Goal: Information Seeking & Learning: Understand process/instructions

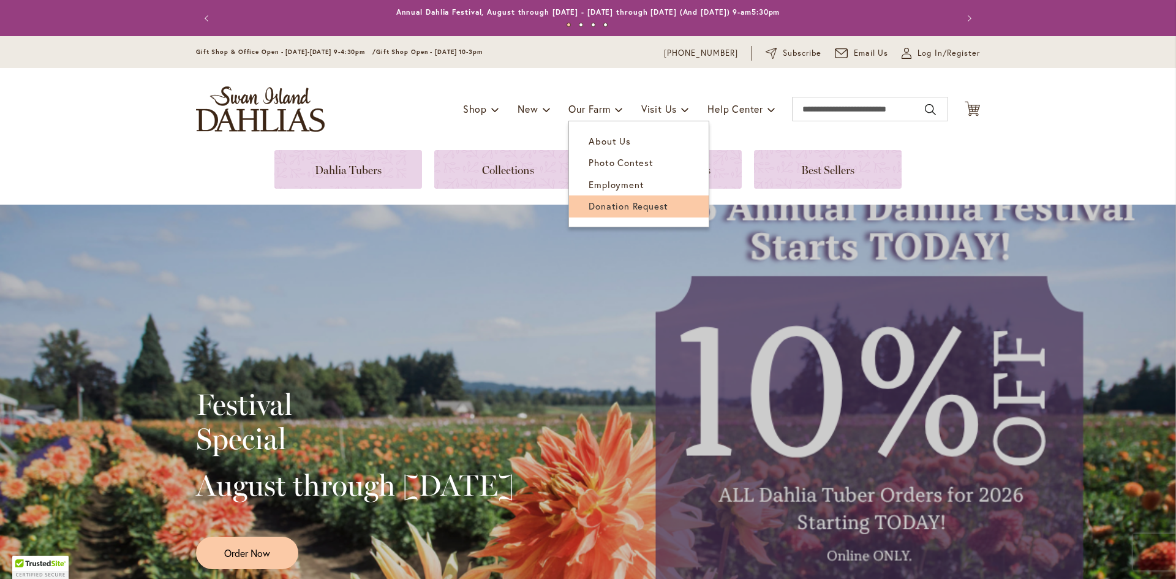
click at [614, 205] on span "Donation Request" at bounding box center [629, 206] width 80 height 12
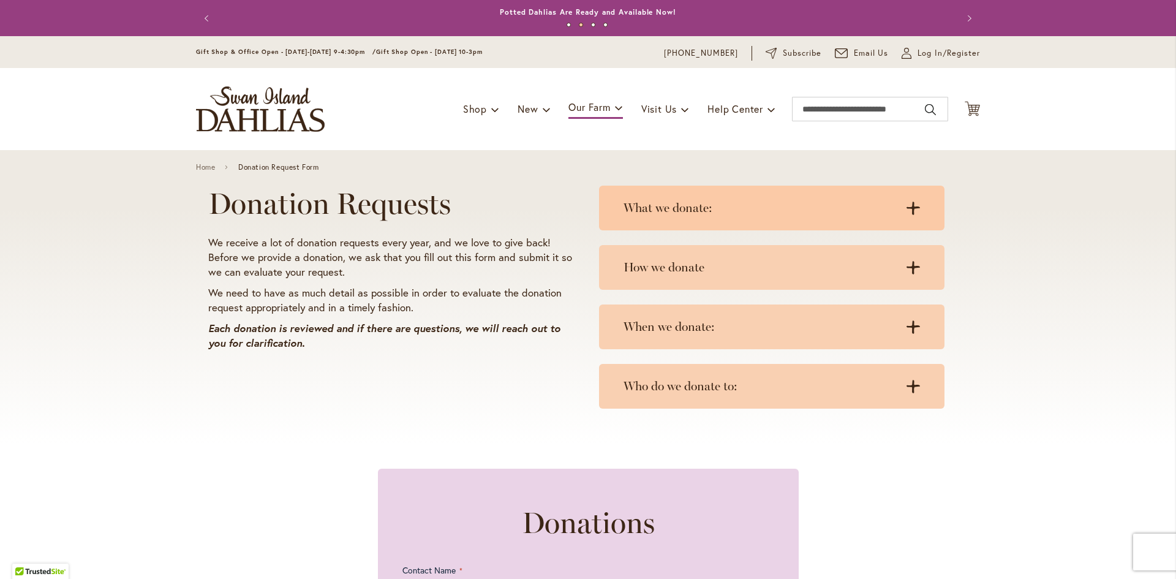
click at [710, 208] on h3 "What we donate:" at bounding box center [760, 207] width 272 height 15
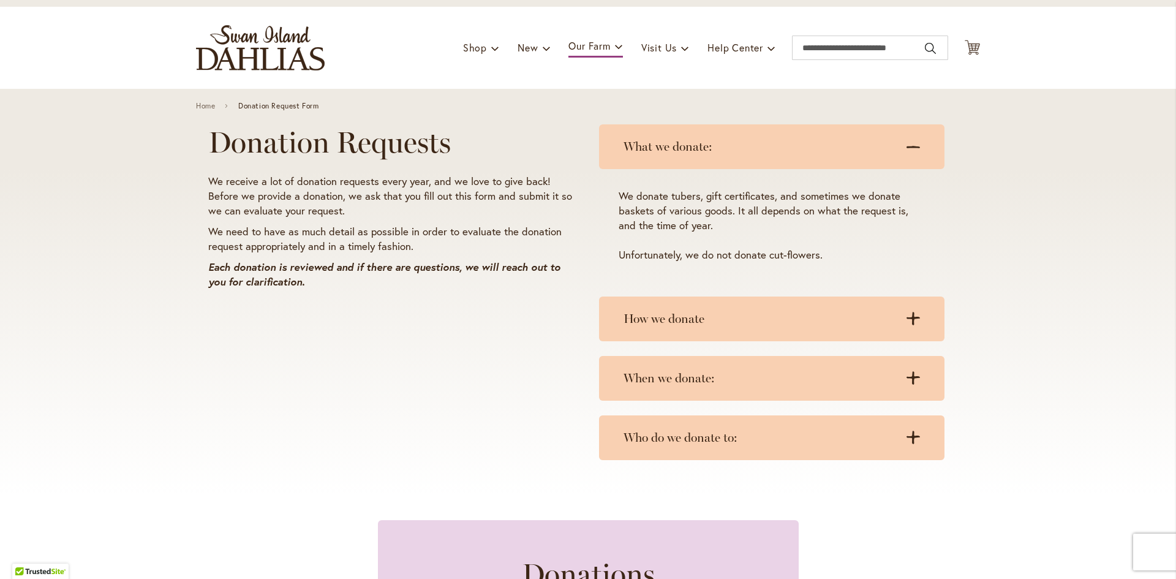
scroll to position [123, 0]
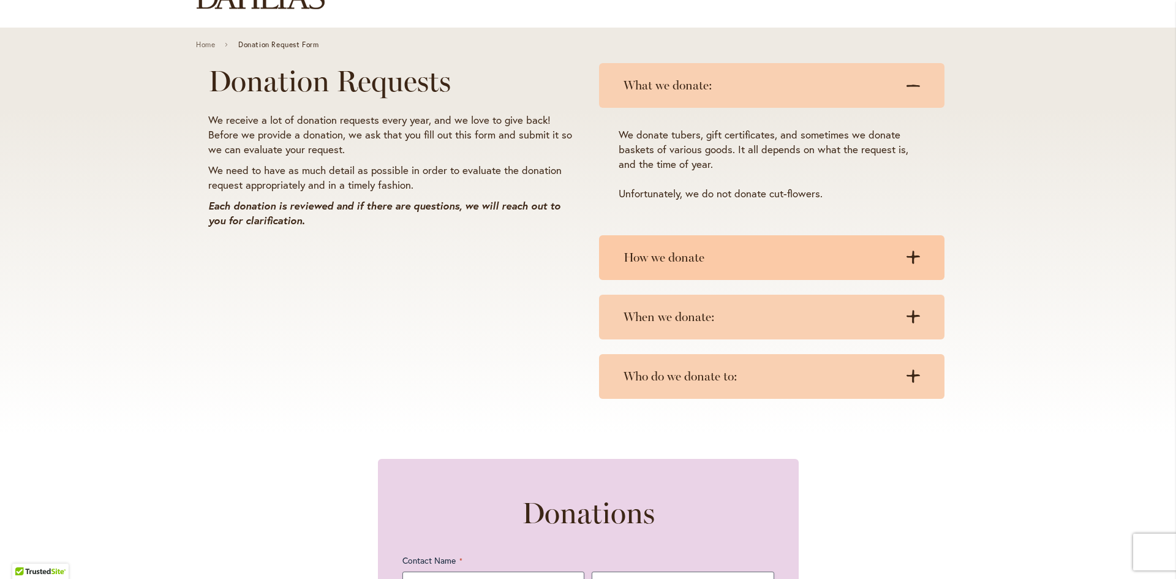
click at [787, 257] on h3 "How we donate" at bounding box center [760, 257] width 272 height 15
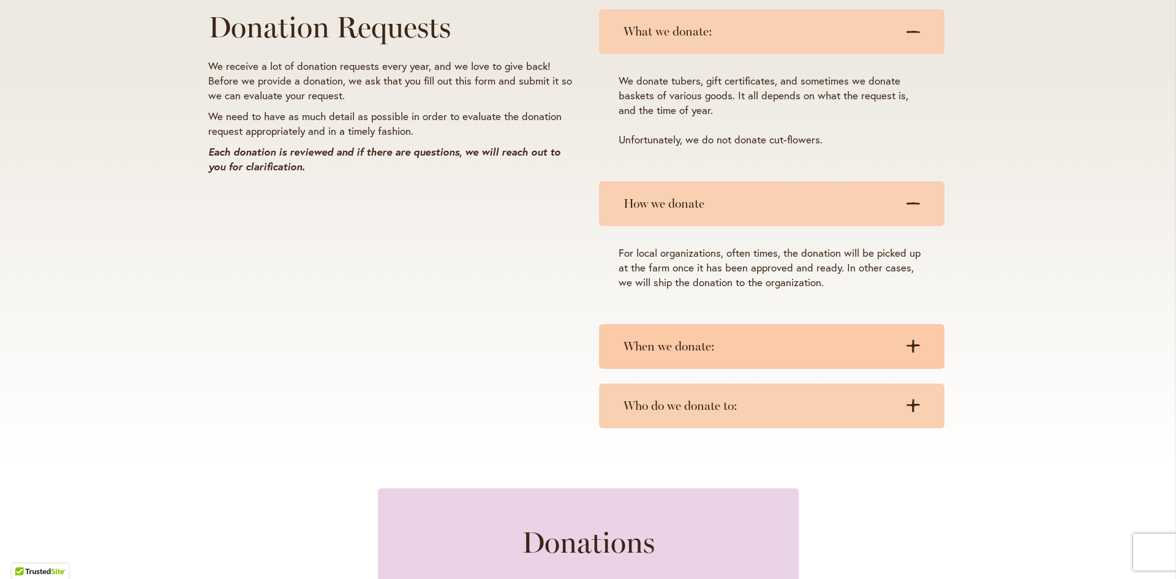
scroll to position [245, 0]
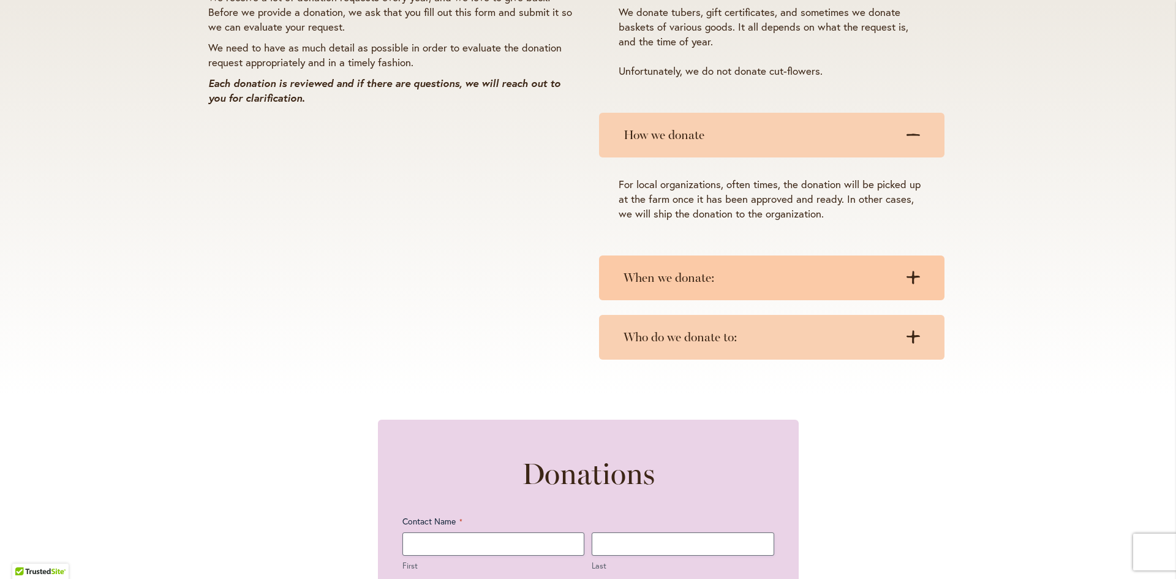
click at [818, 287] on div "When we donate: .cls-1 { fill: #3c2616; stroke-width: 0px; } .cls-1 { fill: #3c…" at bounding box center [771, 277] width 345 height 45
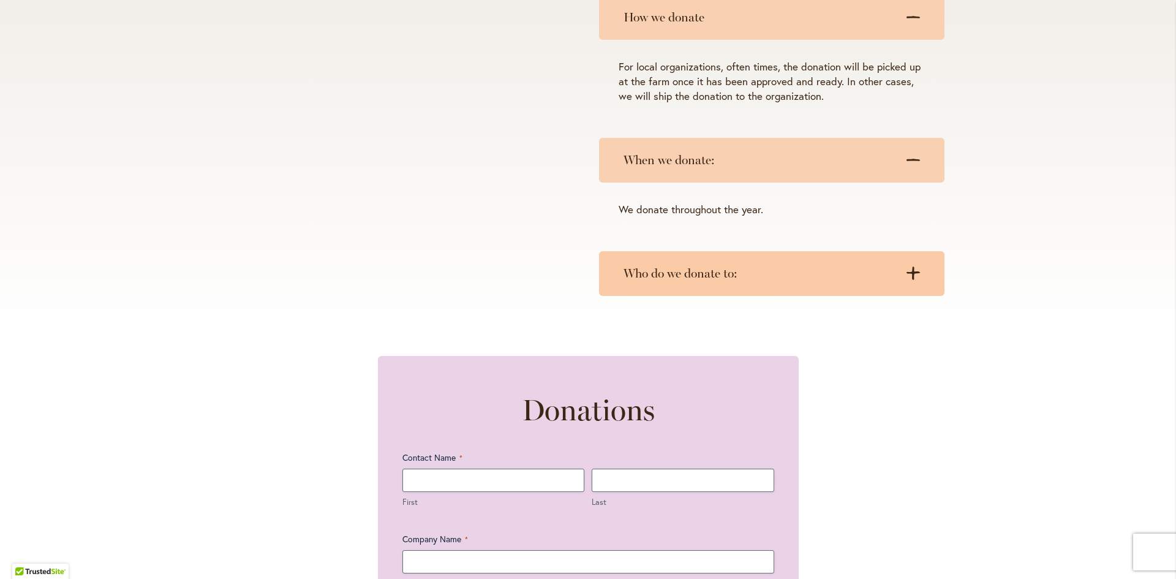
scroll to position [368, 0]
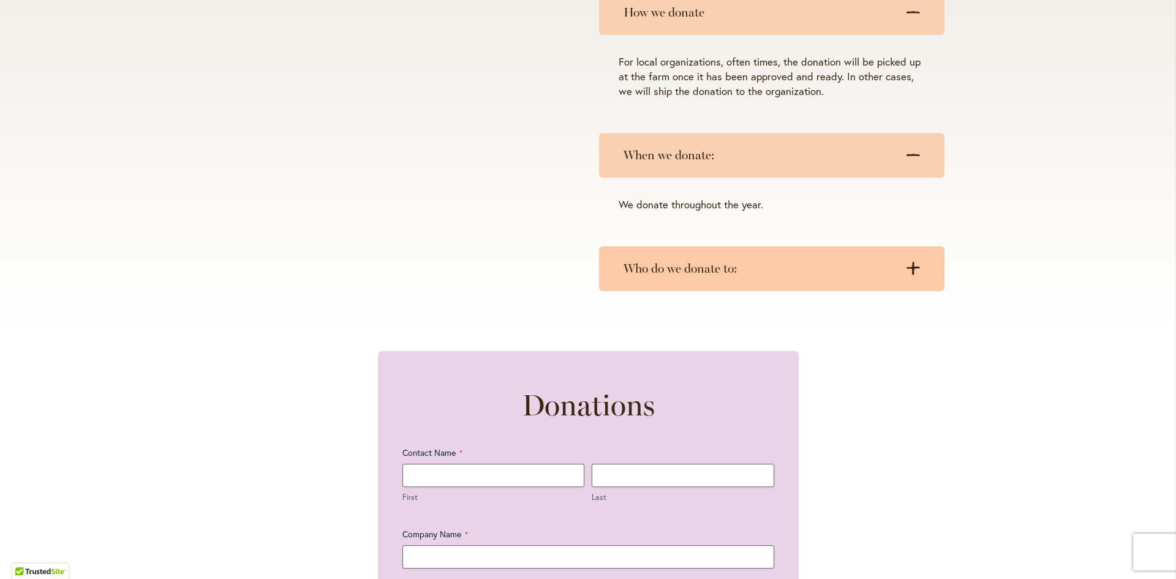
click at [812, 272] on h3 "Who do we donate to:" at bounding box center [760, 268] width 272 height 15
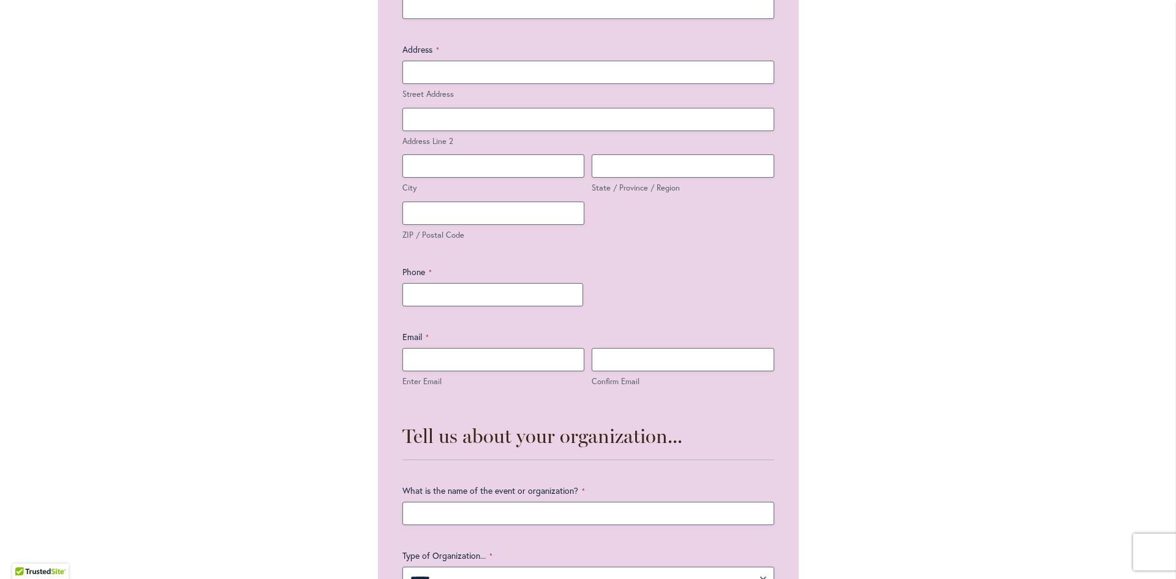
scroll to position [490, 0]
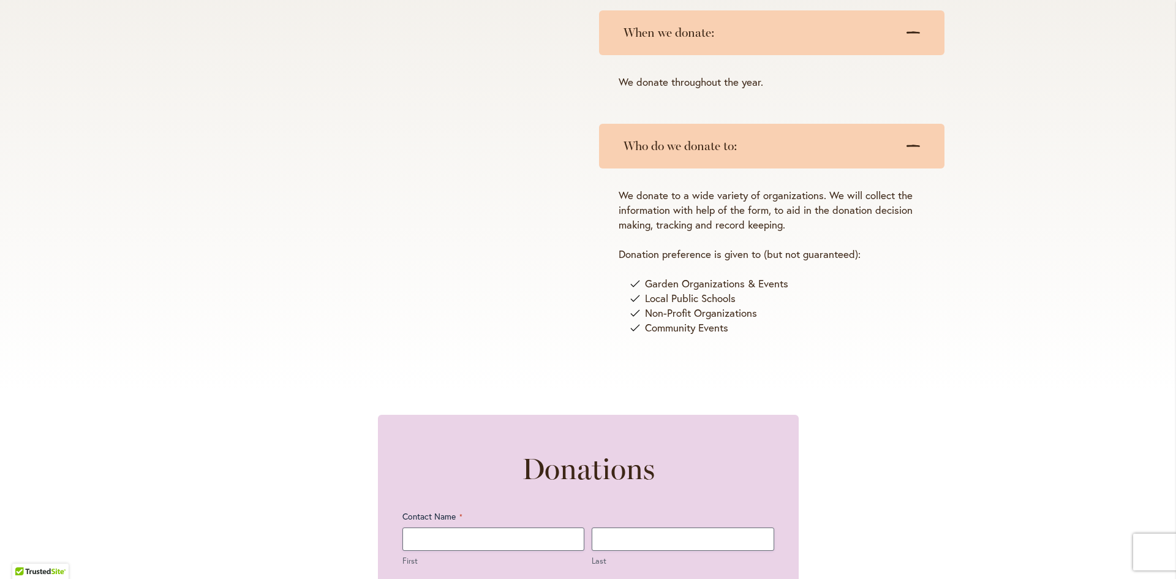
drag, startPoint x: 117, startPoint y: 160, endPoint x: 108, endPoint y: 149, distance: 14.4
click at [116, 160] on div "Donation Requests We receive a lot of donation requests every year, and we love…" at bounding box center [588, 25] width 1176 height 730
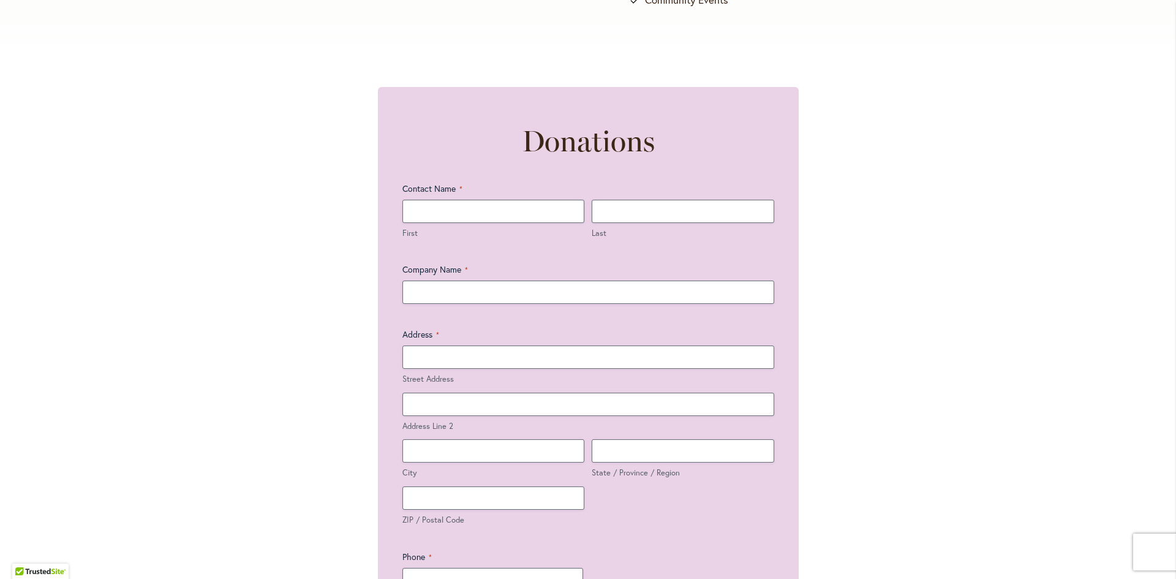
scroll to position [796, 0]
